Goal: Transaction & Acquisition: Purchase product/service

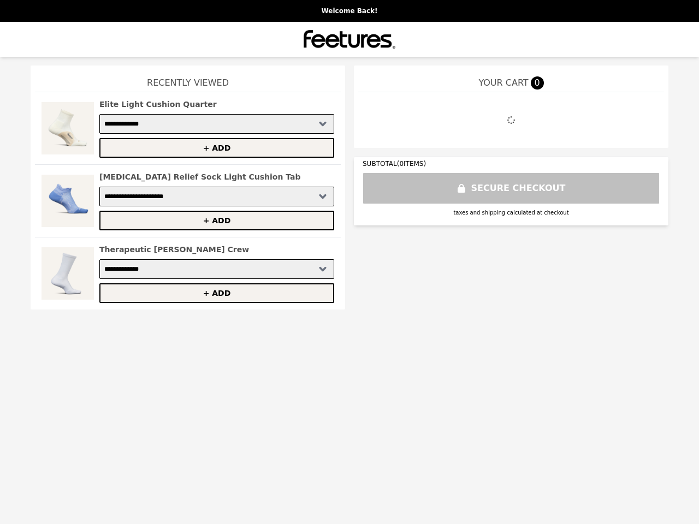
select select "**********"
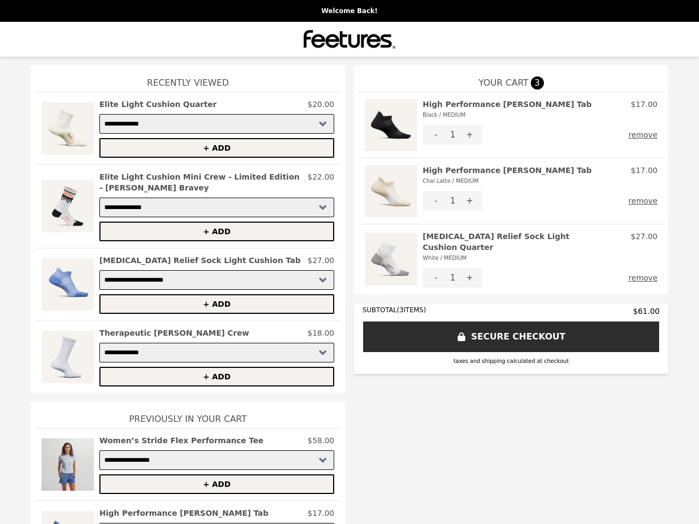
click at [387, 125] on img at bounding box center [391, 125] width 52 height 52
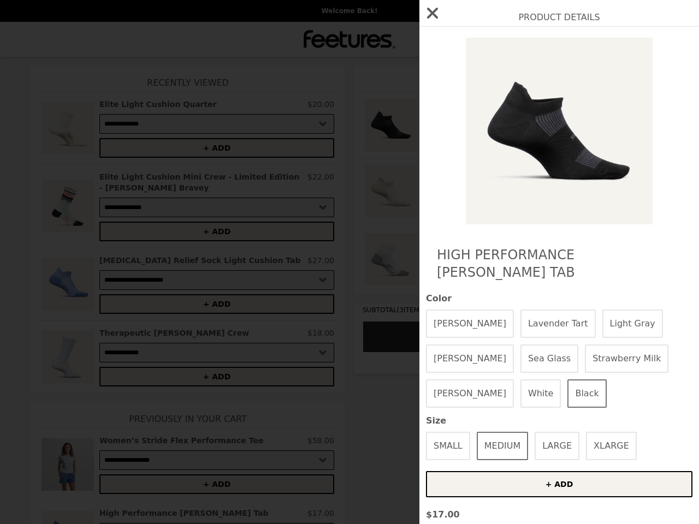
click at [536, 110] on div "Product Details High Performance Max Cushion Tab Color Denim Daze Lavender Tart…" at bounding box center [349, 262] width 699 height 524
click at [432, 135] on div at bounding box center [559, 131] width 267 height 187
click at [465, 135] on div "Product Details High Performance Max Cushion Tab Color Denim Daze Lavender Tart…" at bounding box center [349, 262] width 699 height 524
click at [641, 135] on div "Product Details High Performance Max Cushion Tab Color Denim Daze Lavender Tart…" at bounding box center [349, 262] width 699 height 524
click at [387, 191] on div "Product Details High Performance Max Cushion Tab Color Denim Daze Lavender Tart…" at bounding box center [349, 262] width 699 height 524
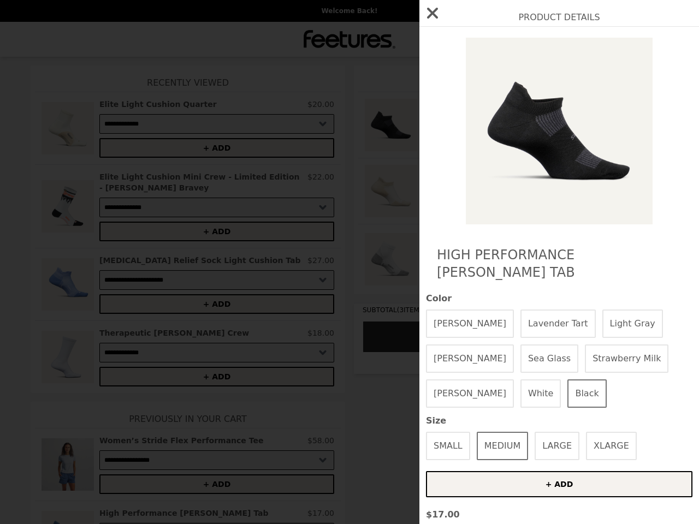
click at [536, 176] on div "Chai Latte / MEDIUM" at bounding box center [507, 181] width 169 height 11
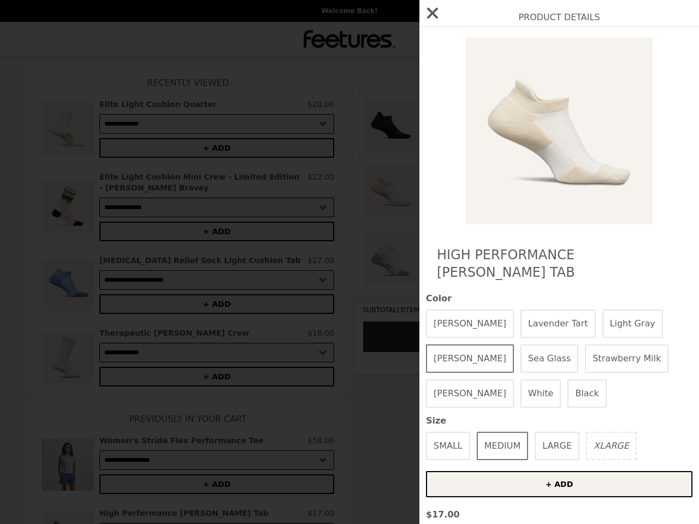
click at [432, 201] on div "Product Details High Performance Max Cushion Tab Color Denim Daze Lavender Tart…" at bounding box center [349, 262] width 699 height 524
click at [465, 201] on img at bounding box center [559, 131] width 200 height 187
click at [641, 201] on div "Product Details High Performance Max Cushion Tab Color Denim Daze Lavender Tart…" at bounding box center [349, 262] width 699 height 524
